Goal: Task Accomplishment & Management: Manage account settings

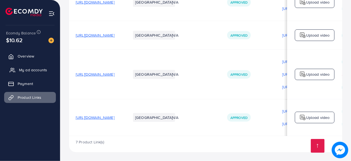
scroll to position [0, 163]
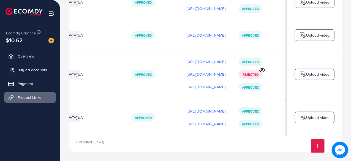
drag, startPoint x: 0, startPoint y: 0, endPoint x: 33, endPoint y: 67, distance: 74.4
click at [33, 67] on link "My ad accounts" at bounding box center [30, 69] width 52 height 11
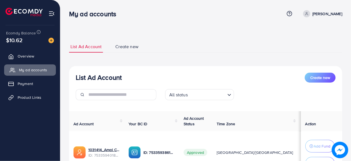
click at [33, 67] on link "My ad accounts" at bounding box center [30, 69] width 52 height 11
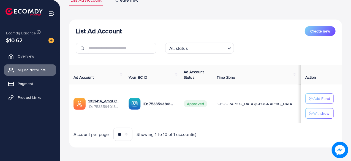
scroll to position [48, 0]
